Goal: Information Seeking & Learning: Learn about a topic

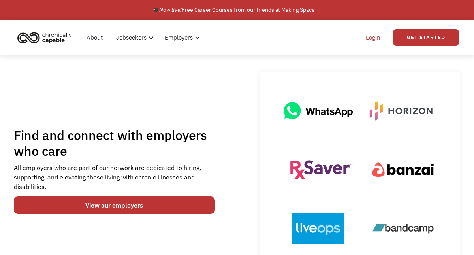
click at [370, 38] on link "Login" at bounding box center [373, 37] width 24 height 25
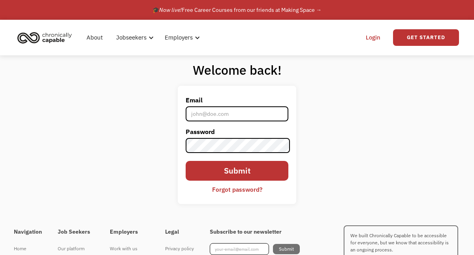
click at [208, 111] on input "Email" at bounding box center [237, 113] width 103 height 15
click at [23, 205] on div "Welcome back! Email ann Password Submit Forgot password? Thank you! Your submis…" at bounding box center [237, 136] width 474 height 162
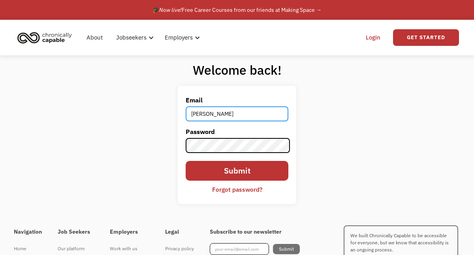
click at [210, 113] on input "ann" at bounding box center [237, 113] width 103 height 15
type input "annjen222@gmail.com"
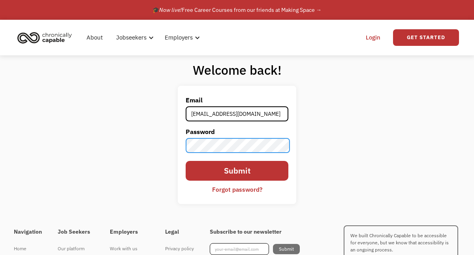
click at [186, 161] on input "Submit" at bounding box center [237, 171] width 103 height 20
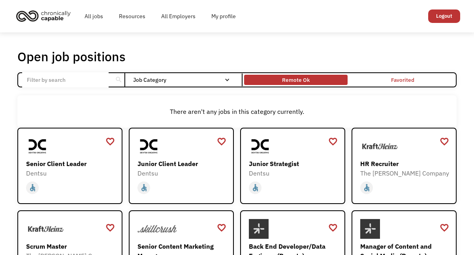
click at [304, 80] on div "Remote Ok" at bounding box center [296, 79] width 28 height 9
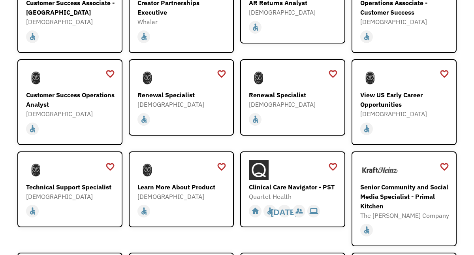
scroll to position [632, 0]
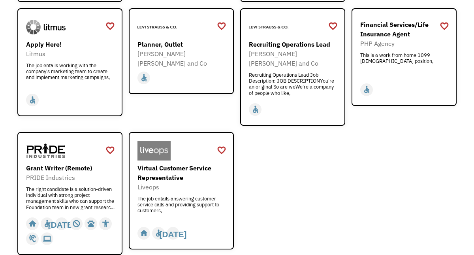
scroll to position [948, 0]
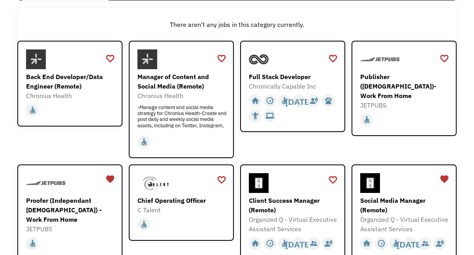
scroll to position [0, 0]
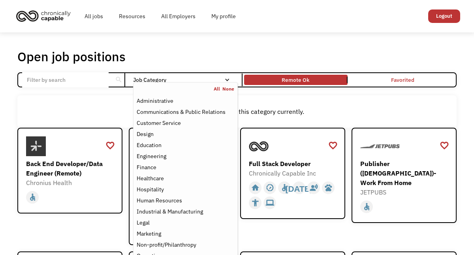
click at [165, 78] on div "Job Category" at bounding box center [185, 80] width 105 height 6
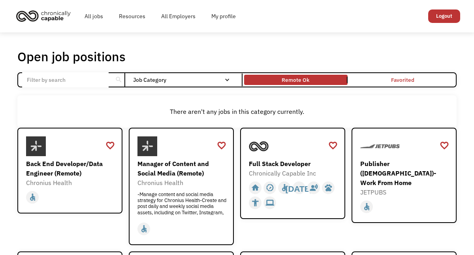
click at [165, 79] on div "Job Category" at bounding box center [185, 80] width 105 height 6
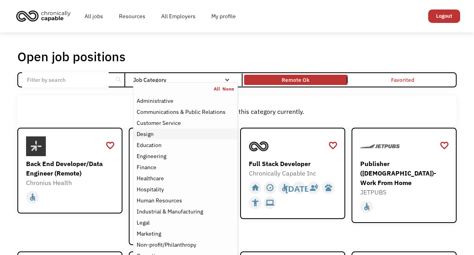
click at [154, 137] on div "Design" at bounding box center [145, 133] width 17 height 9
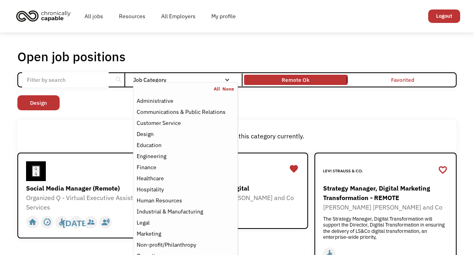
click at [8, 20] on div "All jobs Resources All Employers My profile Club Capable New! Logout" at bounding box center [237, 16] width 462 height 32
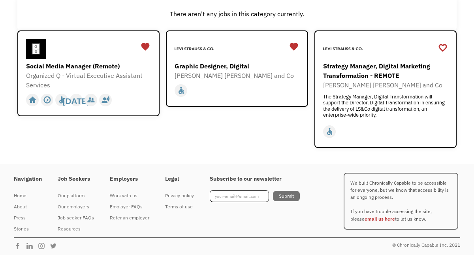
scroll to position [133, 0]
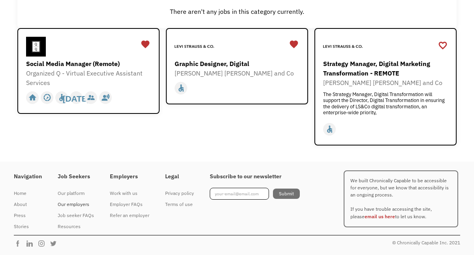
click at [76, 203] on div "Our employers" at bounding box center [76, 203] width 36 height 9
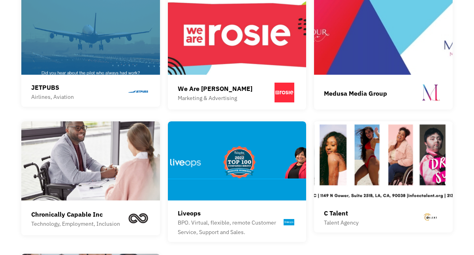
scroll to position [987, 0]
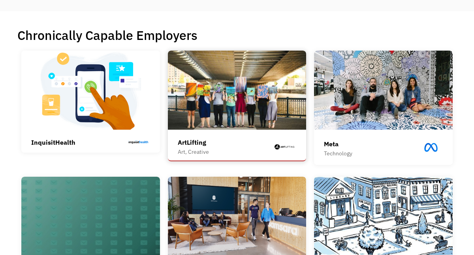
scroll to position [197, 0]
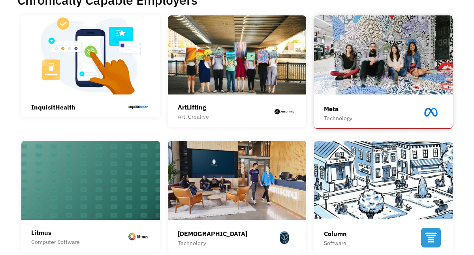
click at [352, 113] on div "Meta" at bounding box center [338, 108] width 28 height 9
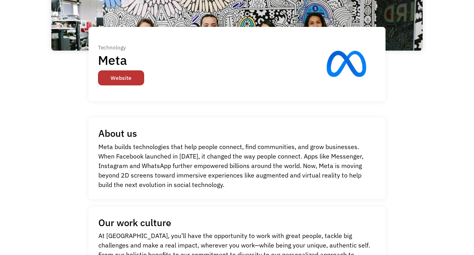
scroll to position [118, 0]
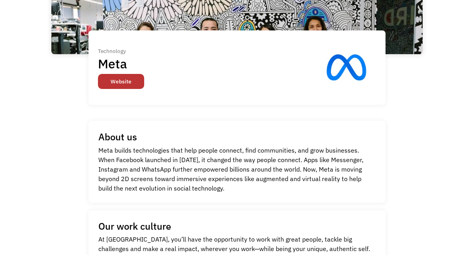
click at [134, 85] on link "Website" at bounding box center [121, 81] width 46 height 15
